Goal: Use online tool/utility: Utilize a website feature to perform a specific function

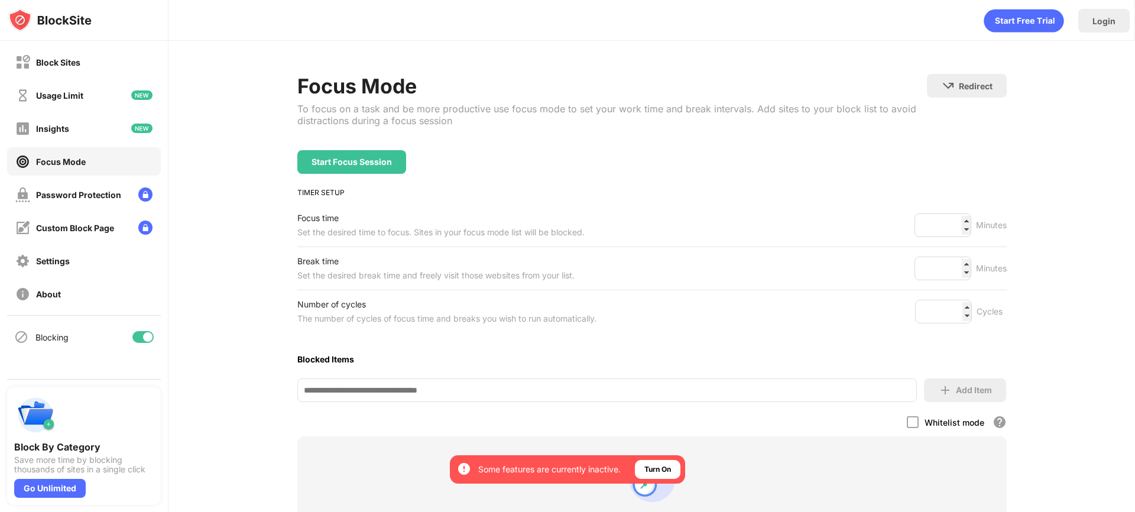
click at [346, 164] on div "Start Focus Session" at bounding box center [352, 161] width 80 height 9
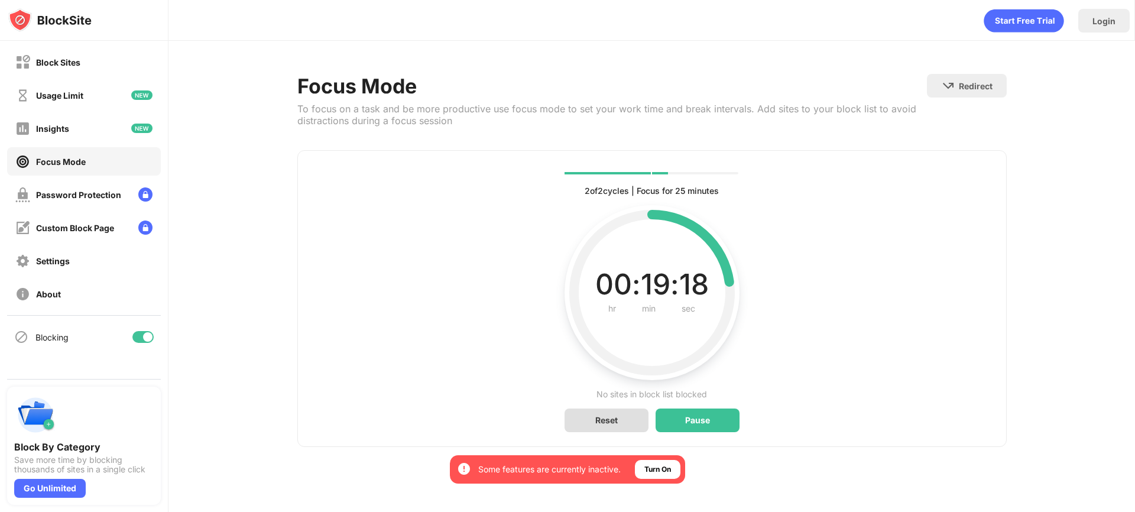
click at [606, 414] on div "Reset" at bounding box center [606, 420] width 84 height 24
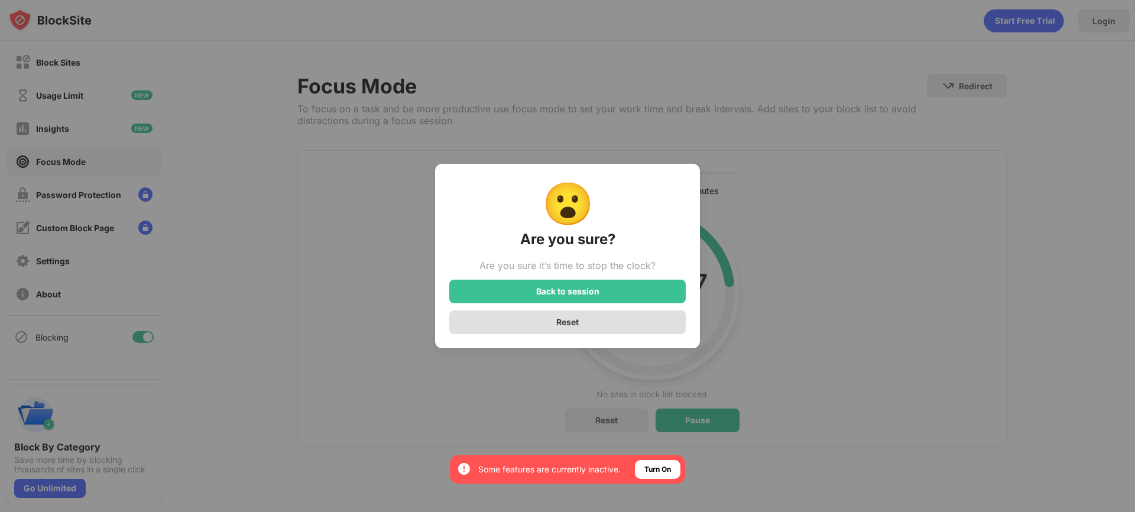
click at [626, 326] on div "Reset" at bounding box center [567, 322] width 236 height 24
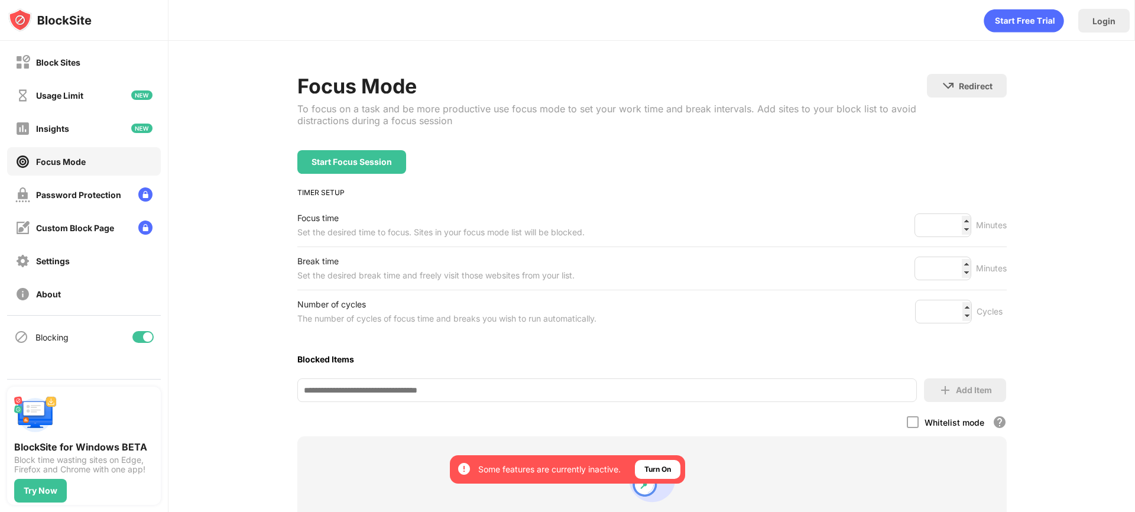
click at [346, 164] on div "Start Focus Session" at bounding box center [352, 161] width 80 height 9
